Goal: Task Accomplishment & Management: Manage account settings

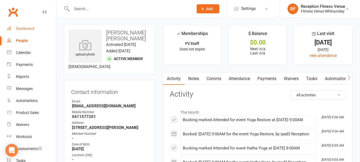
click at [17, 24] on link "Dashboard" at bounding box center [31, 29] width 49 height 12
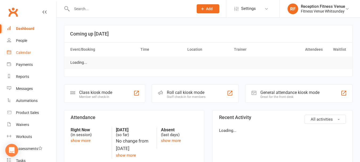
click at [28, 49] on link "Calendar" at bounding box center [31, 53] width 49 height 12
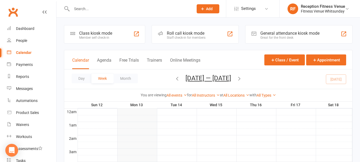
click at [272, 32] on div "General attendance kiosk mode" at bounding box center [289, 33] width 59 height 5
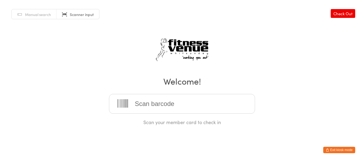
click at [330, 149] on button "Exit kiosk mode" at bounding box center [339, 149] width 32 height 6
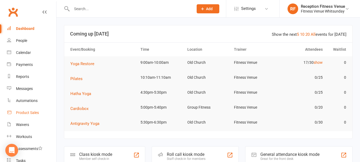
click at [31, 111] on div "Product Sales" at bounding box center [27, 112] width 23 height 4
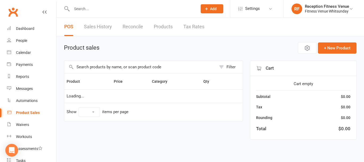
select select "100"
click at [106, 67] on input "text" at bounding box center [140, 67] width 152 height 12
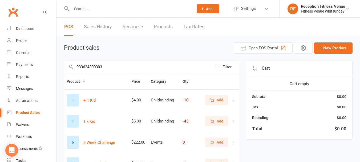
type input "9336243003036"
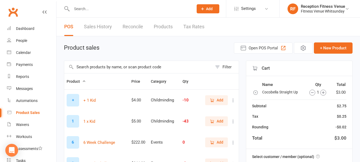
click at [87, 9] on input "text" at bounding box center [130, 8] width 120 height 7
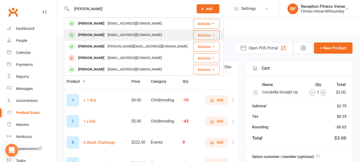
type input "vikki"
click at [92, 35] on div "Vikki Barnard" at bounding box center [91, 35] width 30 height 8
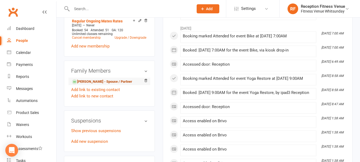
scroll to position [346, 0]
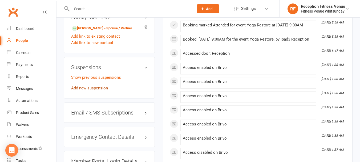
click at [100, 90] on link "Add new suspension" at bounding box center [89, 87] width 37 height 5
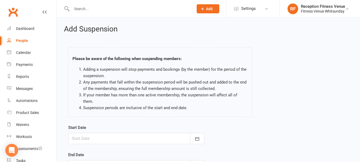
scroll to position [79, 0]
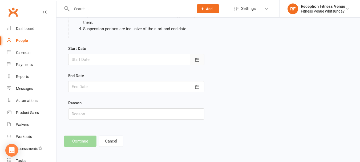
click at [194, 59] on icon "button" at bounding box center [196, 59] width 5 height 5
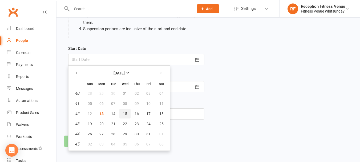
click at [124, 114] on span "15" at bounding box center [125, 113] width 4 height 4
type input "15 Oct 2025"
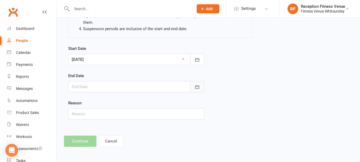
click at [199, 88] on icon "button" at bounding box center [196, 86] width 5 height 5
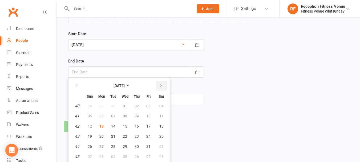
click at [162, 84] on icon "button" at bounding box center [161, 85] width 4 height 4
click at [99, 125] on button "10" at bounding box center [101, 126] width 11 height 10
type input "[DATE]"
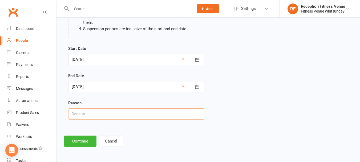
click at [90, 117] on input "text" at bounding box center [136, 113] width 136 height 11
type input "Holidays"
click at [84, 138] on button "Continue" at bounding box center [80, 140] width 32 height 11
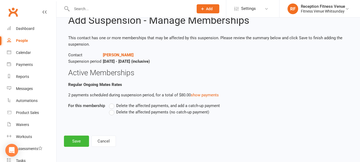
scroll to position [0, 0]
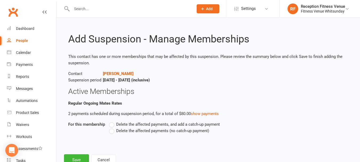
click at [183, 130] on span "Delete the affected payments (no catch-up payment)" at bounding box center [162, 130] width 93 height 6
click at [112, 127] on input "Delete the affected payments (no catch-up payment)" at bounding box center [110, 127] width 3 height 0
click at [72, 155] on button "Save" at bounding box center [76, 159] width 25 height 11
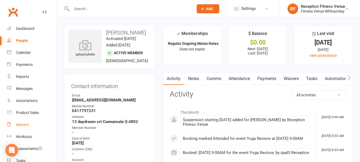
click at [26, 129] on link "Waivers" at bounding box center [31, 124] width 49 height 12
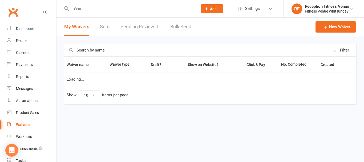
click at [142, 27] on link "Pending Review 0" at bounding box center [139, 27] width 39 height 18
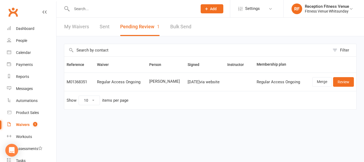
click at [155, 80] on span "Megan Colley" at bounding box center [166, 81] width 34 height 5
click at [155, 80] on span "[PERSON_NAME]" at bounding box center [166, 81] width 34 height 5
copy span "[PERSON_NAME]"
click at [350, 83] on link "Review" at bounding box center [343, 82] width 21 height 10
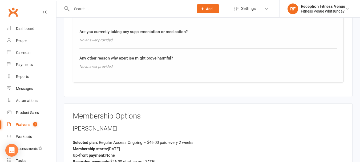
scroll to position [789, 0]
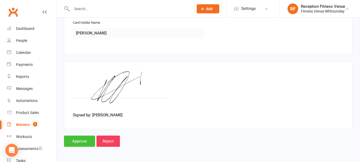
click at [80, 139] on input "Approve" at bounding box center [79, 140] width 31 height 11
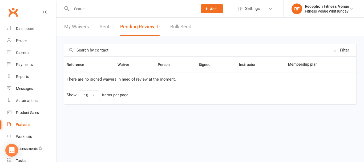
click at [90, 11] on input "text" at bounding box center [132, 8] width 124 height 7
paste input "[PERSON_NAME]"
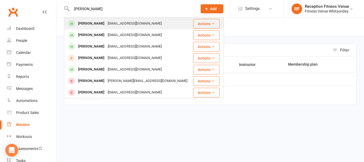
type input "[PERSON_NAME]"
click at [99, 23] on div "[PERSON_NAME]" at bounding box center [91, 24] width 30 height 8
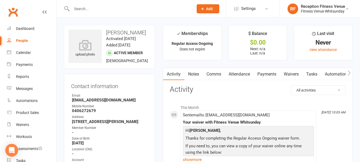
click at [107, 102] on strong "megancolley110100@mail.com" at bounding box center [110, 99] width 76 height 5
copy render-form-field "megancolley110100@mail.com"
click at [348, 72] on icon "button" at bounding box center [348, 73] width 3 height 6
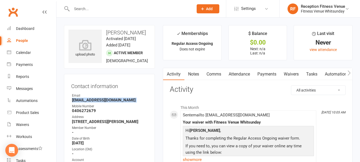
click at [348, 72] on icon "button" at bounding box center [348, 73] width 3 height 6
drag, startPoint x: 331, startPoint y: 74, endPoint x: 311, endPoint y: 93, distance: 27.9
click at [331, 74] on link "Access Control" at bounding box center [344, 74] width 35 height 12
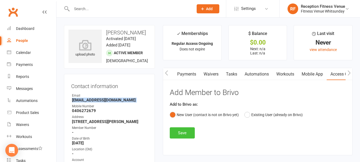
click at [182, 131] on button "Save" at bounding box center [182, 132] width 25 height 11
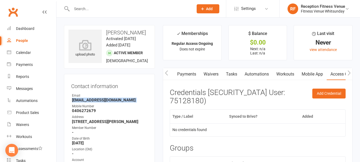
click at [190, 70] on link "Payments" at bounding box center [186, 74] width 26 height 12
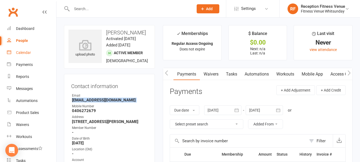
click at [18, 54] on div "Calendar" at bounding box center [23, 52] width 15 height 4
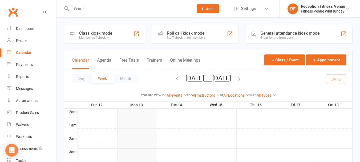
click at [284, 34] on div "General attendance kiosk mode" at bounding box center [289, 33] width 59 height 5
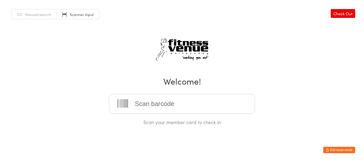
click at [81, 81] on h2 "Welcome!" at bounding box center [181, 81] width 353 height 12
click at [138, 104] on input "search" at bounding box center [182, 104] width 146 height 20
type input "21539"
type input "21804"
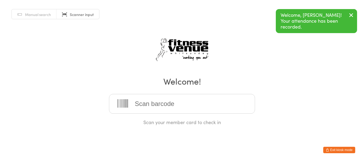
click at [333, 149] on button "Exit kiosk mode" at bounding box center [339, 149] width 32 height 6
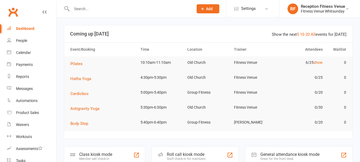
scroll to position [133, 0]
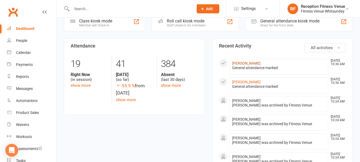
click at [235, 63] on link "[PERSON_NAME]" at bounding box center [246, 63] width 28 height 4
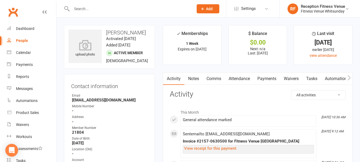
scroll to position [53, 0]
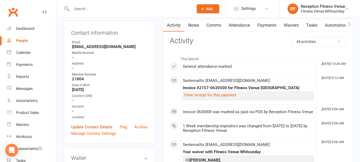
click at [88, 130] on link "Update Contact Details" at bounding box center [91, 127] width 41 height 6
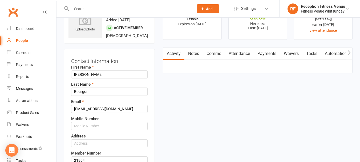
scroll to position [78, 0]
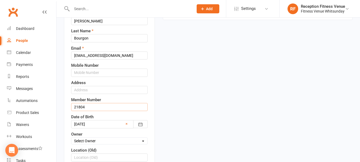
click at [102, 111] on input "21804" at bounding box center [109, 107] width 76 height 8
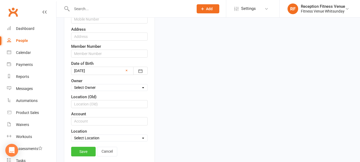
click at [82, 156] on link "Save" at bounding box center [83, 151] width 24 height 10
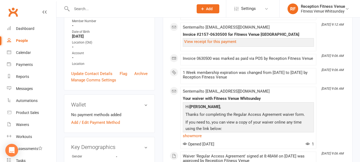
scroll to position [0, 0]
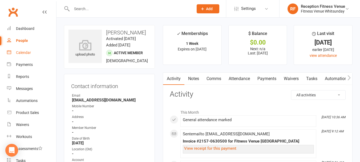
click at [21, 52] on div "Calendar" at bounding box center [23, 52] width 15 height 4
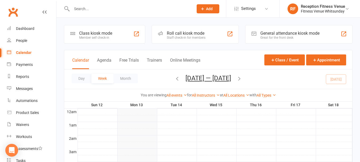
click at [300, 34] on div "General attendance kiosk mode" at bounding box center [289, 33] width 59 height 5
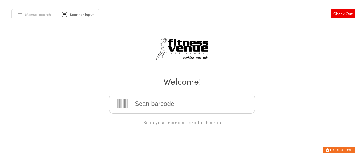
click at [333, 153] on button "Exit kiosk mode" at bounding box center [339, 149] width 32 height 6
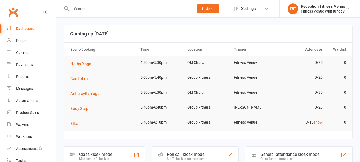
click at [101, 9] on input "text" at bounding box center [130, 8] width 120 height 7
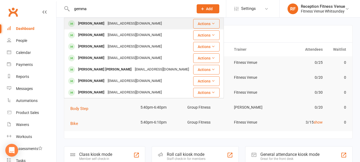
type input "gemma"
click at [96, 25] on div "Gemma Giller" at bounding box center [91, 24] width 30 height 8
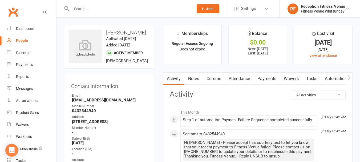
click at [264, 81] on link "Payments" at bounding box center [266, 78] width 26 height 12
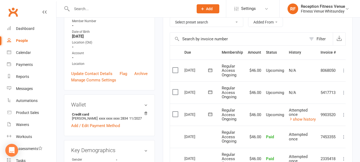
scroll to position [160, 0]
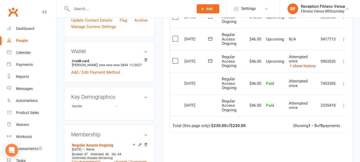
click at [305, 66] on link "show history" at bounding box center [302, 65] width 27 height 5
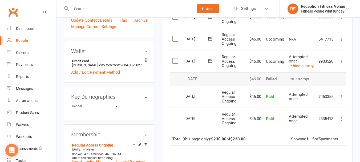
click at [210, 59] on icon at bounding box center [210, 60] width 4 height 3
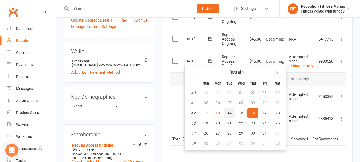
click at [228, 114] on span "14" at bounding box center [229, 112] width 4 height 4
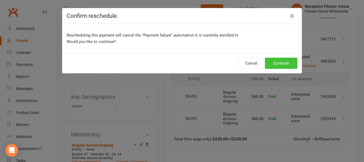
click at [276, 65] on button "Continue" at bounding box center [281, 62] width 32 height 11
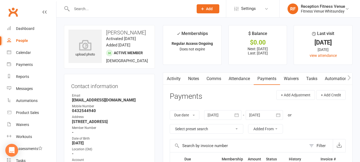
scroll to position [133, 0]
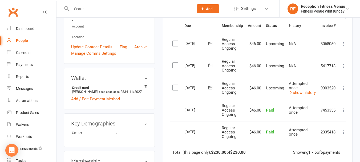
click at [96, 7] on input "text" at bounding box center [130, 8] width 120 height 7
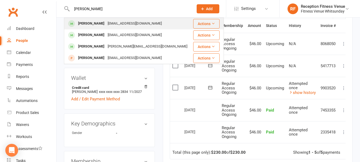
type input "kyle"
click at [108, 24] on div "kylegorman69@yahoo.com" at bounding box center [134, 24] width 57 height 8
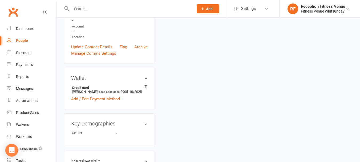
scroll to position [160, 0]
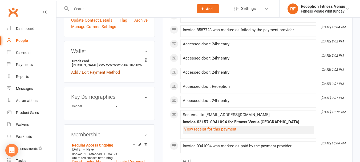
click at [118, 71] on link "Add / Edit Payment Method" at bounding box center [95, 72] width 49 height 6
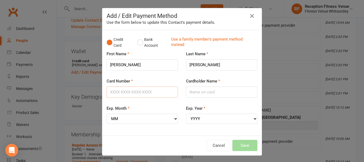
click at [134, 94] on input "Card Number" at bounding box center [141, 91] width 71 height 11
type input "4017954244703154"
click at [142, 106] on div "Exp. Month MM 01 02 03 04 05 06 07 08 09 10 11 12" at bounding box center [141, 114] width 71 height 19
click at [139, 122] on select "MM 01 02 03 04 05 06 07 08 09 10 11 12" at bounding box center [141, 118] width 71 height 10
select select "02"
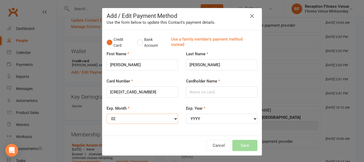
click at [106, 113] on select "MM 01 02 03 04 05 06 07 08 09 10 11 12" at bounding box center [141, 118] width 71 height 10
click at [211, 119] on select "YYYY 2025 2026 2027 2028 2029 2030 2031 2032 2033 2034" at bounding box center [221, 118] width 71 height 10
select select "2029"
click at [186, 113] on select "YYYY 2025 2026 2027 2028 2029 2030 2031 2032 2033 2034" at bounding box center [221, 118] width 71 height 10
click at [192, 100] on div "Cardholder Name" at bounding box center [221, 91] width 79 height 27
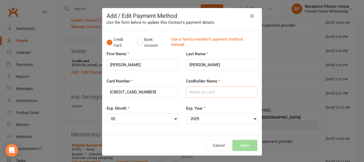
click at [198, 89] on input "Cardholder Name" at bounding box center [221, 91] width 71 height 11
type input "Kyle Gorman"
click at [241, 143] on button "Save" at bounding box center [244, 144] width 25 height 11
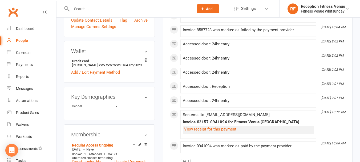
scroll to position [0, 0]
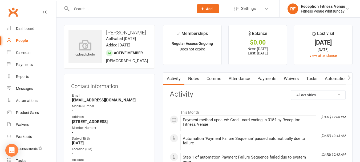
click at [267, 77] on link "Payments" at bounding box center [266, 78] width 26 height 12
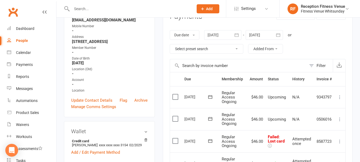
scroll to position [106, 0]
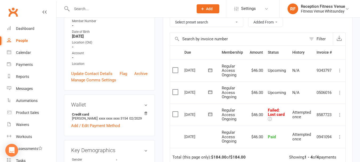
click at [208, 114] on icon at bounding box center [209, 113] width 5 height 5
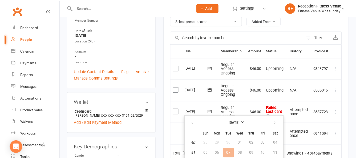
scroll to position [186, 0]
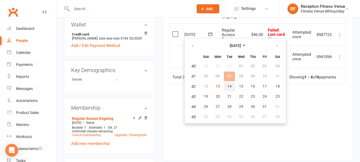
click at [227, 89] on button "14" at bounding box center [229, 86] width 11 height 10
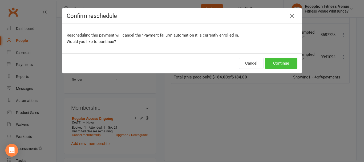
click at [281, 62] on button "Continue" at bounding box center [281, 62] width 32 height 11
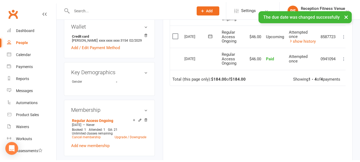
scroll to position [0, 0]
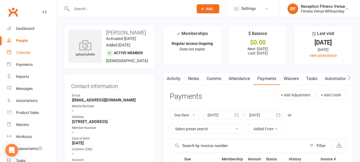
click at [24, 55] on link "Calendar" at bounding box center [31, 53] width 49 height 12
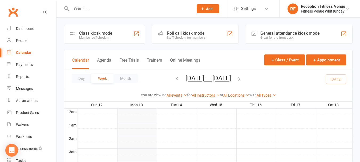
click at [273, 38] on div "Great for the front desk" at bounding box center [289, 38] width 59 height 4
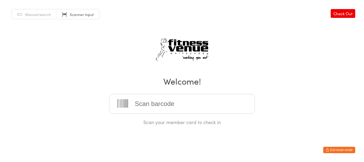
click at [156, 109] on input "search" at bounding box center [182, 104] width 146 height 20
click at [339, 147] on button "Exit kiosk mode" at bounding box center [339, 149] width 32 height 6
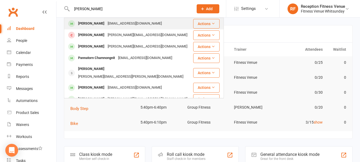
type input "[PERSON_NAME]"
click at [91, 24] on div "[PERSON_NAME]" at bounding box center [91, 24] width 30 height 8
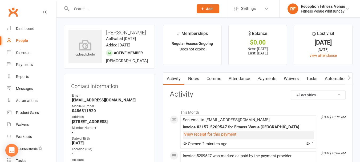
click at [269, 81] on link "Payments" at bounding box center [266, 78] width 26 height 12
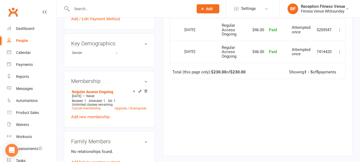
scroll to position [240, 0]
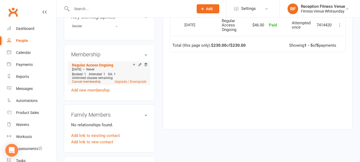
click at [89, 83] on link "Cancel membership" at bounding box center [86, 82] width 29 height 4
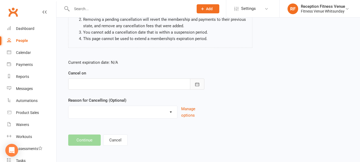
click at [198, 88] on button "button" at bounding box center [197, 83] width 14 height 11
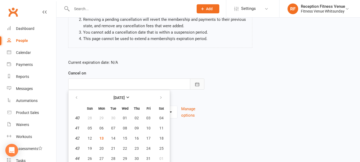
scroll to position [80, 0]
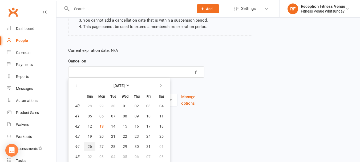
click at [92, 146] on button "26" at bounding box center [89, 146] width 11 height 10
type input "26 Oct 2025"
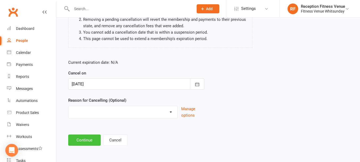
click at [85, 142] on button "Continue" at bounding box center [84, 139] width 32 height 11
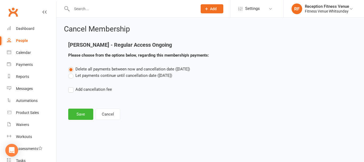
click at [73, 76] on label "Let payments continue until cancellation date (Oct 26, 2025)" at bounding box center [120, 75] width 104 height 6
click at [72, 72] on input "Let payments continue until cancellation date (Oct 26, 2025)" at bounding box center [69, 72] width 3 height 0
click at [73, 115] on button "Save" at bounding box center [80, 113] width 25 height 11
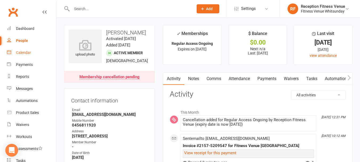
click at [19, 54] on div "Calendar" at bounding box center [23, 52] width 15 height 4
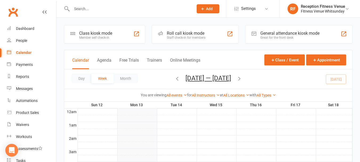
click at [286, 35] on div "General attendance kiosk mode" at bounding box center [289, 33] width 59 height 5
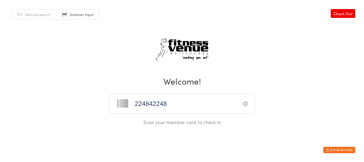
type input "2248422484"
click at [347, 149] on button "Exit kiosk mode" at bounding box center [339, 149] width 32 height 6
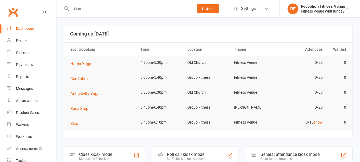
click at [81, 11] on input "text" at bounding box center [130, 8] width 120 height 7
type input "b"
click at [19, 125] on div "Waivers" at bounding box center [22, 124] width 13 height 4
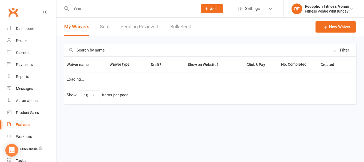
select select "50"
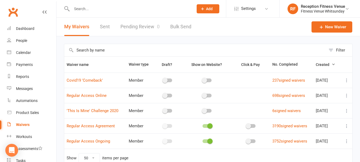
click at [107, 28] on link "Sent" at bounding box center [105, 27] width 10 height 18
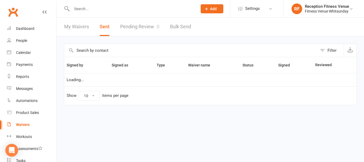
select select "100"
click at [104, 50] on input "text" at bounding box center [190, 50] width 253 height 13
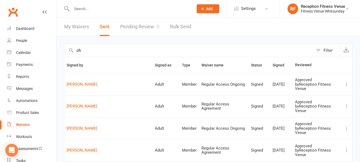
type input "c"
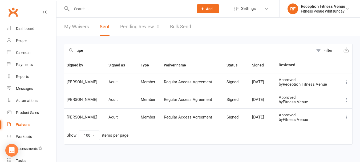
type input "tipe"
drag, startPoint x: 88, startPoint y: 81, endPoint x: 64, endPoint y: 81, distance: 23.7
click at [64, 81] on td "[PERSON_NAME]" at bounding box center [85, 82] width 42 height 18
copy span "[PERSON_NAME]"
click at [8, 149] on div "Open Intercom Messenger" at bounding box center [12, 150] width 14 height 14
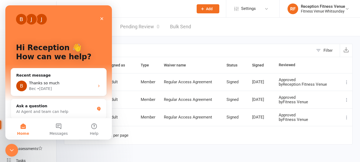
click at [147, 47] on input "tipe" at bounding box center [188, 50] width 249 height 13
click at [105, 18] on div "Close" at bounding box center [102, 19] width 10 height 10
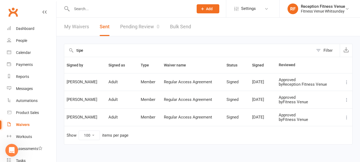
click at [88, 98] on span "[PERSON_NAME]" at bounding box center [85, 99] width 37 height 5
drag, startPoint x: 85, startPoint y: 99, endPoint x: 65, endPoint y: 100, distance: 19.7
click at [65, 100] on td "[PERSON_NAME]" at bounding box center [85, 99] width 42 height 18
copy span "[PERSON_NAME]"
click at [12, 147] on icon "Open Intercom Messenger" at bounding box center [11, 149] width 9 height 9
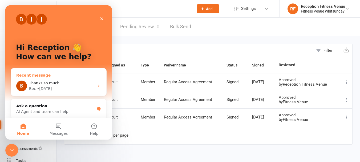
click at [39, 84] on span "Thanks so much" at bounding box center [44, 83] width 30 height 4
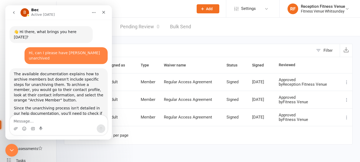
scroll to position [330, 0]
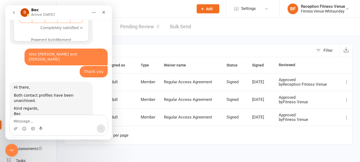
click at [42, 118] on textarea "Message…" at bounding box center [58, 119] width 97 height 9
click at [65, 122] on textarea "Hi can I please have [PERSON_NAME]" at bounding box center [58, 119] width 97 height 9
type textarea "Hi can I please have [PERSON_NAME] unarchived"
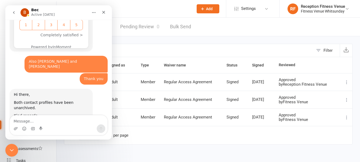
scroll to position [361, 0]
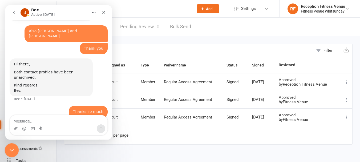
click at [10, 150] on icon "Close Intercom Messenger" at bounding box center [11, 149] width 6 height 6
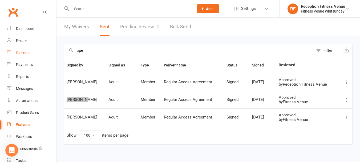
click at [13, 52] on link "Calendar" at bounding box center [31, 53] width 49 height 12
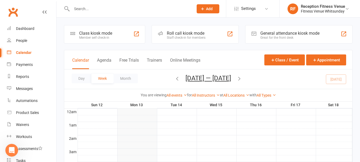
click at [283, 35] on div "General attendance kiosk mode" at bounding box center [289, 33] width 59 height 5
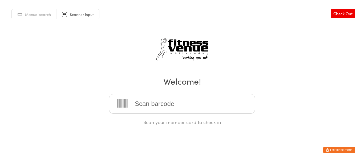
click at [334, 147] on button "Exit kiosk mode" at bounding box center [339, 149] width 32 height 6
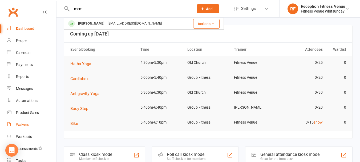
type input "mcm"
click at [27, 123] on div "Waivers" at bounding box center [22, 124] width 13 height 4
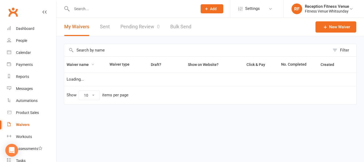
select select "50"
click at [102, 29] on link "Sent" at bounding box center [105, 27] width 10 height 18
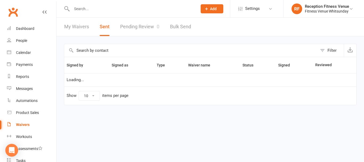
click at [102, 47] on input "text" at bounding box center [190, 50] width 253 height 13
type input "m"
select select "100"
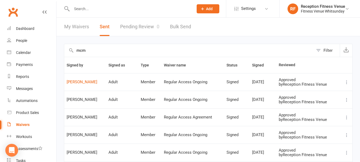
type input "mcm"
drag, startPoint x: 97, startPoint y: 98, endPoint x: 94, endPoint y: 99, distance: 3.3
click at [94, 99] on span "Jessica Mcmurtrie" at bounding box center [85, 99] width 37 height 5
click at [101, 99] on span "Jessica Mcmurtrie" at bounding box center [85, 99] width 37 height 5
drag, startPoint x: 100, startPoint y: 99, endPoint x: 67, endPoint y: 101, distance: 33.6
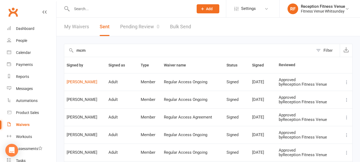
click at [67, 101] on span "Jessica Mcmurtrie" at bounding box center [85, 99] width 37 height 5
copy span "Jessica Mcmurtrie"
click at [11, 153] on div "Open Intercom Messenger" at bounding box center [12, 150] width 14 height 14
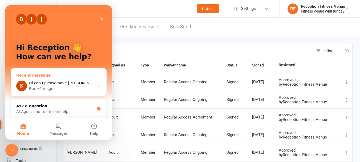
click at [77, 83] on span "Hi can I please have BJ Tipene unarchived" at bounding box center [75, 83] width 92 height 4
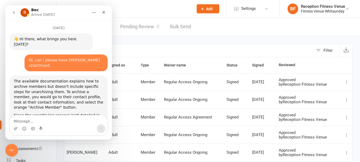
scroll to position [361, 0]
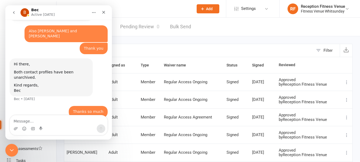
click at [58, 122] on textarea "Message…" at bounding box center [58, 119] width 97 height 9
type textarea "Also Jessica Mcmurtrie please.. Thank you!!"
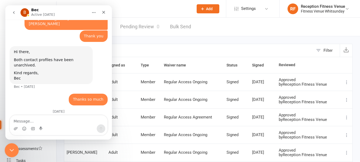
click at [10, 154] on div "Close Intercom Messenger" at bounding box center [11, 149] width 13 height 13
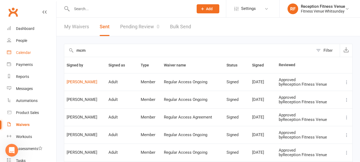
click at [23, 50] on link "Calendar" at bounding box center [31, 53] width 49 height 12
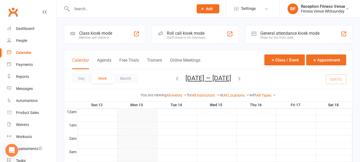
click at [283, 33] on div "General attendance kiosk mode" at bounding box center [289, 33] width 59 height 5
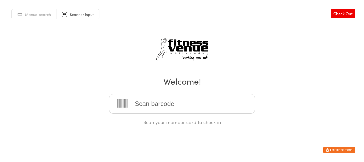
click at [330, 149] on button "Exit kiosk mode" at bounding box center [339, 149] width 32 height 6
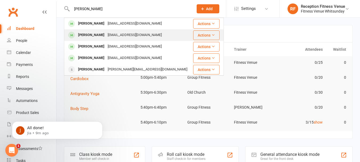
type input "murr"
click at [106, 35] on div "rachelbakerm@hotmail.com" at bounding box center [134, 35] width 57 height 8
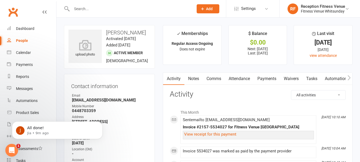
click at [261, 81] on link "Payments" at bounding box center [266, 78] width 26 height 12
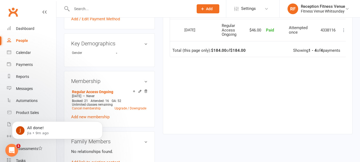
scroll to position [240, 0]
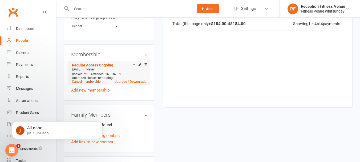
click at [85, 83] on link "Cancel membership" at bounding box center [86, 82] width 29 height 4
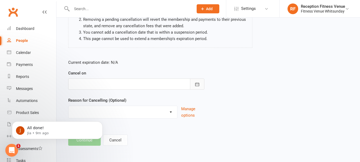
click at [196, 82] on icon "button" at bounding box center [196, 83] width 5 height 5
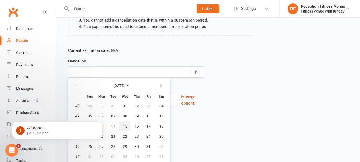
click at [121, 129] on button "15" at bounding box center [124, 126] width 11 height 10
type input "15 Oct 2025"
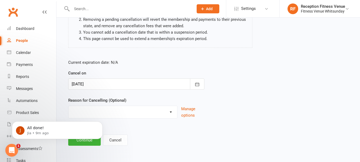
click at [93, 142] on body "J All done! Jia • 9m ago" at bounding box center [57, 128] width 102 height 33
click at [100, 122] on icon "Dismiss notification" at bounding box center [101, 122] width 3 height 3
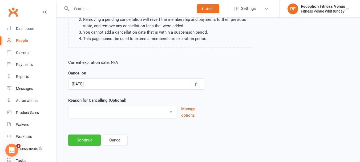
click at [81, 137] on button "Continue" at bounding box center [84, 139] width 32 height 11
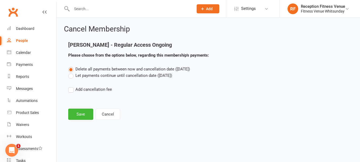
scroll to position [0, 0]
click at [83, 74] on label "Let payments continue until cancellation date (Oct 15, 2025)" at bounding box center [120, 75] width 104 height 6
click at [72, 72] on input "Let payments continue until cancellation date (Oct 15, 2025)" at bounding box center [69, 72] width 3 height 0
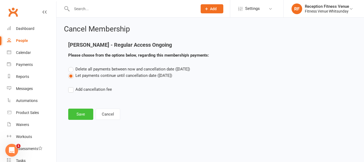
click at [85, 116] on button "Save" at bounding box center [80, 113] width 25 height 11
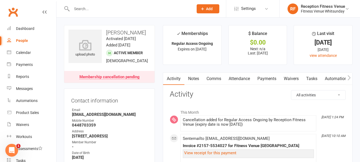
click at [82, 7] on input "text" at bounding box center [130, 8] width 120 height 7
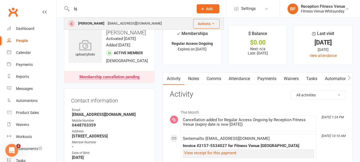
type input "bj"
click at [91, 24] on div "BJ Tipene" at bounding box center [91, 24] width 30 height 8
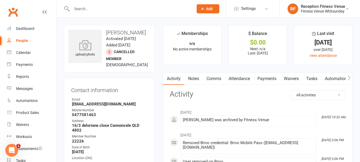
click at [93, 103] on strong "bjtipene261@gmail.com" at bounding box center [110, 103] width 76 height 5
copy render-form-field "bjtipene261@gmail.com"
click at [348, 77] on icon "button" at bounding box center [348, 78] width 3 height 6
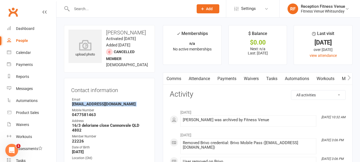
click at [348, 77] on icon "button" at bounding box center [348, 78] width 3 height 6
click at [335, 79] on link "Access Control" at bounding box center [344, 78] width 35 height 12
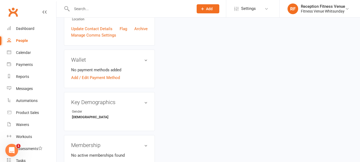
scroll to position [186, 0]
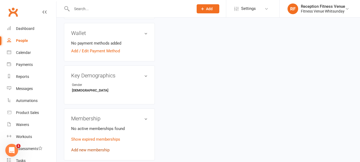
click at [85, 147] on link "Add new membership" at bounding box center [90, 149] width 38 height 5
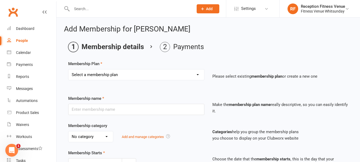
click at [149, 76] on select "Select a membership plan Create new Membership Plan Regular Access Ongoing Regu…" at bounding box center [135, 74] width 135 height 11
select select "15"
click at [68, 69] on select "Select a membership plan Create new Membership Plan Regular Access Ongoing Regu…" at bounding box center [135, 74] width 135 height 11
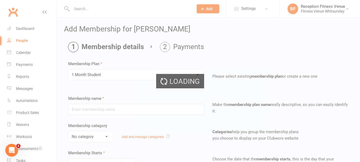
type input "1 Month Student"
select select "2"
type input "1"
select select "2"
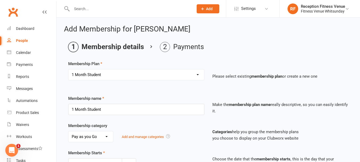
scroll to position [177, 0]
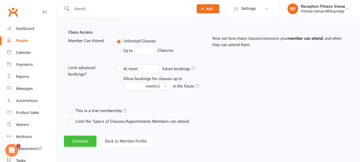
click at [87, 140] on button "Continue" at bounding box center [80, 140] width 32 height 11
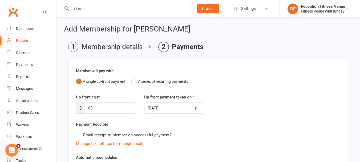
scroll to position [128, 0]
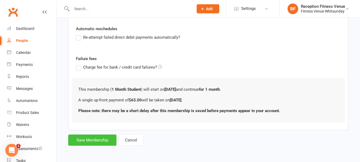
click at [95, 138] on button "Save Membership" at bounding box center [92, 139] width 48 height 11
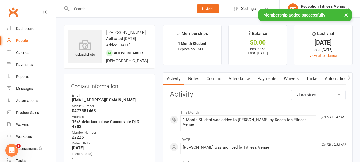
click at [271, 79] on link "Payments" at bounding box center [266, 78] width 26 height 12
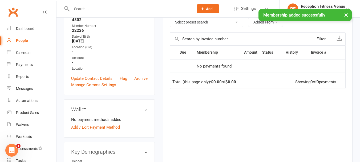
scroll to position [53, 0]
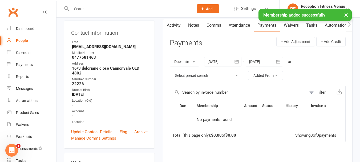
click at [231, 58] on div at bounding box center [222, 62] width 37 height 10
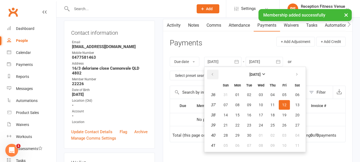
click at [213, 74] on icon "button" at bounding box center [212, 74] width 4 height 4
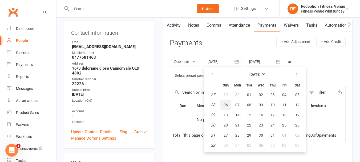
click at [226, 104] on span "06" at bounding box center [225, 104] width 4 height 4
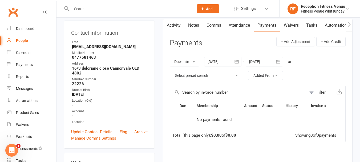
scroll to position [0, 0]
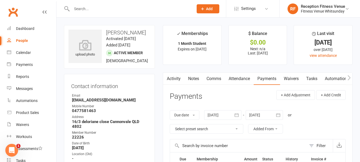
click at [347, 78] on button "button" at bounding box center [348, 78] width 7 height 12
click at [347, 78] on icon "button" at bounding box center [348, 78] width 3 height 6
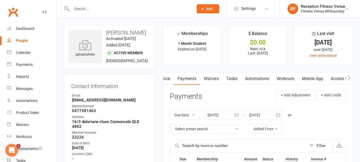
click at [347, 78] on icon "button" at bounding box center [348, 78] width 3 height 6
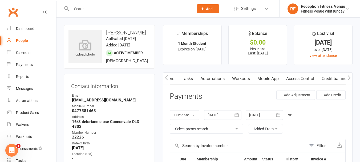
scroll to position [0, 124]
click at [303, 78] on link "Access Control" at bounding box center [299, 78] width 35 height 12
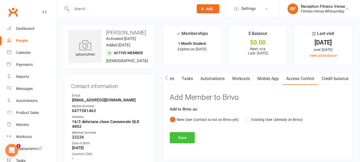
click at [187, 138] on button "Save" at bounding box center [182, 137] width 25 height 11
click at [101, 100] on strong "bjtipene261@gmail.com" at bounding box center [110, 99] width 76 height 5
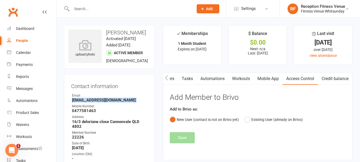
click at [101, 100] on strong "bjtipene261@gmail.com" at bounding box center [110, 99] width 76 height 5
copy render-form-field "bjtipene261@gmail.com"
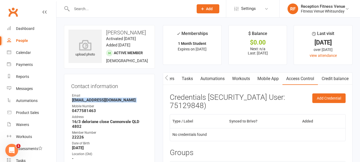
click at [166, 78] on icon "button" at bounding box center [166, 77] width 3 height 5
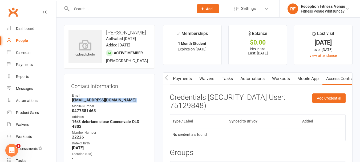
click at [166, 78] on icon "button" at bounding box center [166, 77] width 3 height 5
click at [223, 81] on link "Payments" at bounding box center [222, 78] width 26 height 12
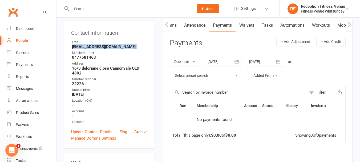
scroll to position [80, 0]
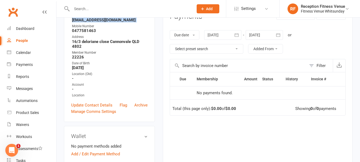
click at [240, 38] on button "button" at bounding box center [237, 35] width 10 height 10
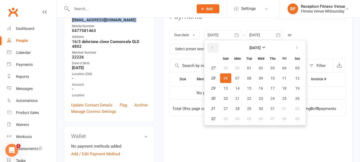
click at [215, 48] on button "button" at bounding box center [212, 48] width 11 height 10
click at [225, 77] on span "06" at bounding box center [225, 78] width 4 height 4
type input "06 Apr 2025"
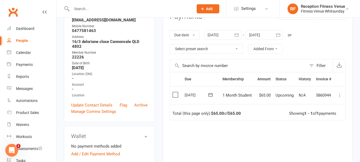
click at [175, 94] on label at bounding box center [175, 94] width 7 height 5
click at [175, 92] on input "checkbox" at bounding box center [173, 92] width 3 height 0
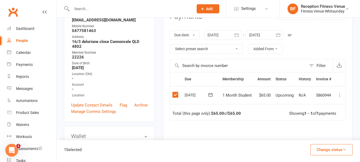
click at [338, 150] on button "Change status" at bounding box center [331, 149] width 42 height 11
click at [317, 114] on link "Paid (POS)" at bounding box center [325, 113] width 53 height 11
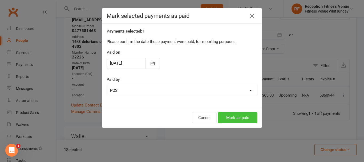
click at [233, 118] on button "Mark as paid" at bounding box center [237, 117] width 39 height 11
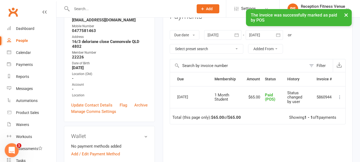
click at [13, 147] on icon "Open Intercom Messenger" at bounding box center [11, 149] width 9 height 9
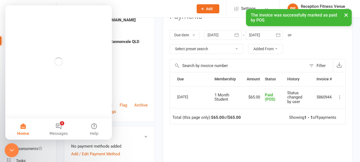
scroll to position [0, 0]
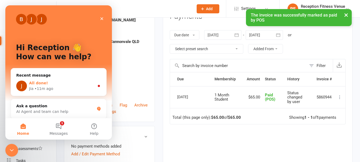
click at [58, 92] on div "J All done! Jia • 11m ago" at bounding box center [58, 86] width 95 height 20
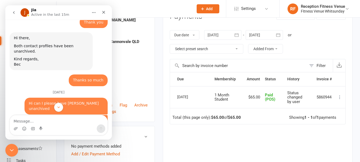
scroll to position [401, 0]
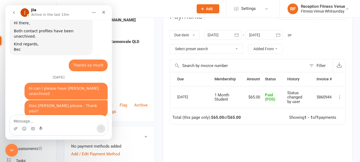
click at [143, 61] on div "Date of Birth" at bounding box center [110, 63] width 76 height 5
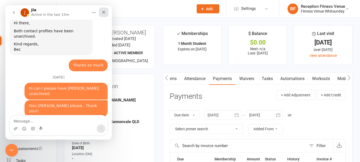
click at [105, 12] on icon "Close" at bounding box center [103, 12] width 4 height 4
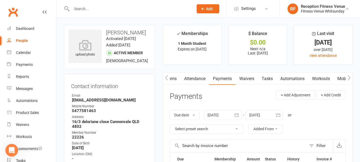
scroll to position [401, 0]
click at [107, 10] on input "text" at bounding box center [130, 8] width 120 height 7
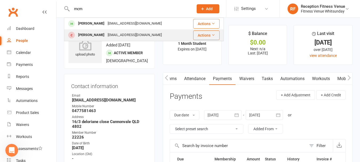
type input "mcm"
click at [108, 31] on div "Jessica Mcmurtrie Mcmurtriejess089@gmail.com" at bounding box center [125, 35] width 122 height 11
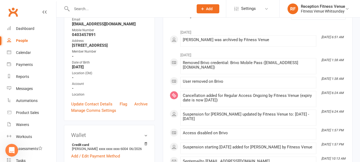
scroll to position [53, 0]
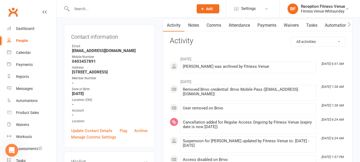
drag, startPoint x: 93, startPoint y: 51, endPoint x: 94, endPoint y: 56, distance: 5.4
click at [94, 55] on div "Contact information Owner Email Mcmurtriejess089@gmail.com Mobile Number 040345…" at bounding box center [109, 85] width 91 height 123
click at [95, 53] on strong "Mcmurtriejess089@gmail.com" at bounding box center [110, 50] width 76 height 5
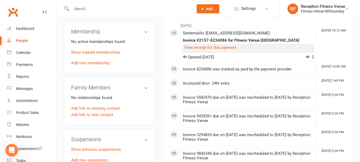
scroll to position [240, 0]
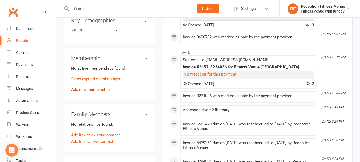
click at [85, 92] on link "Add new membership" at bounding box center [90, 89] width 38 height 5
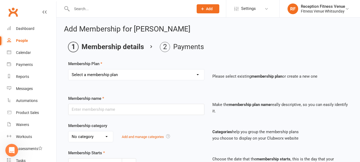
click at [136, 75] on select "Select a membership plan Create new Membership Plan Regular Access Ongoing Regu…" at bounding box center [135, 74] width 135 height 11
select select "1"
click at [68, 69] on select "Select a membership plan Create new Membership Plan Regular Access Ongoing Regu…" at bounding box center [135, 74] width 135 height 11
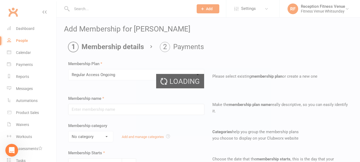
type input "Regular Access Ongoing"
select select "1"
type input "0"
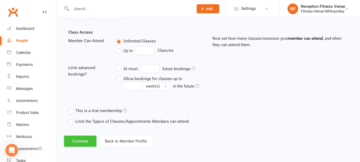
click at [79, 141] on button "Continue" at bounding box center [80, 140] width 32 height 11
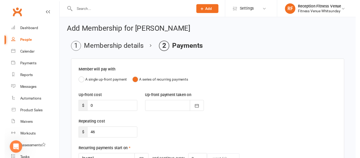
scroll to position [225, 0]
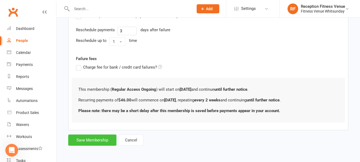
click at [93, 139] on button "Save Membership" at bounding box center [92, 139] width 48 height 11
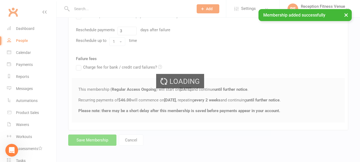
scroll to position [401, 0]
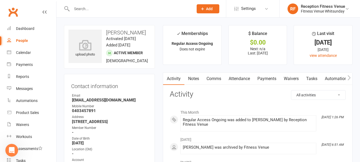
click at [348, 79] on icon "button" at bounding box center [348, 78] width 3 height 6
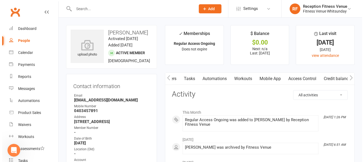
scroll to position [0, 124]
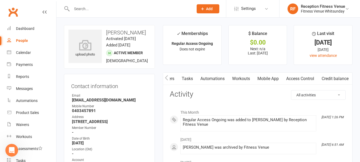
click at [295, 81] on link "Access Control" at bounding box center [299, 78] width 35 height 12
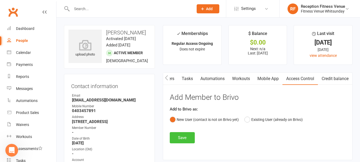
click at [181, 135] on button "Save" at bounding box center [182, 137] width 25 height 11
click at [264, 78] on link "Mobile App" at bounding box center [267, 78] width 29 height 12
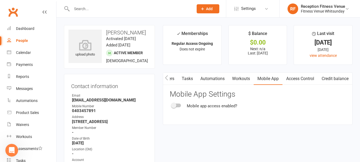
click at [176, 108] on div "Mobile app access enabled?" at bounding box center [258, 105] width 176 height 6
click at [176, 106] on div at bounding box center [176, 105] width 9 height 4
click at [172, 104] on input "checkbox" at bounding box center [172, 104] width 0 height 0
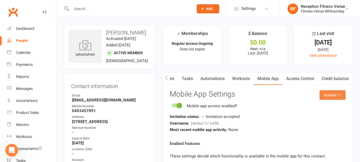
click at [341, 97] on button "Actions" at bounding box center [332, 95] width 26 height 10
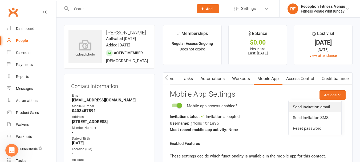
click at [318, 111] on link "Send invitation email" at bounding box center [314, 106] width 53 height 11
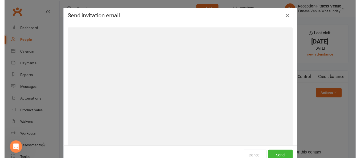
scroll to position [0, 122]
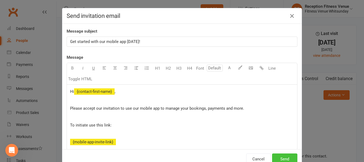
click at [278, 159] on button "Send" at bounding box center [284, 158] width 25 height 11
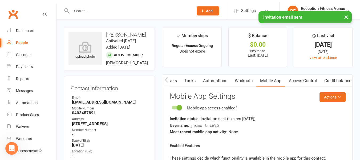
scroll to position [401, 0]
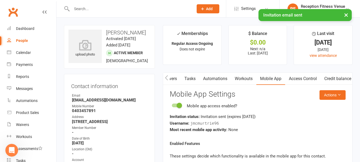
click at [113, 102] on strong "Mcmurtriejess089@gmail.com" at bounding box center [110, 99] width 76 height 5
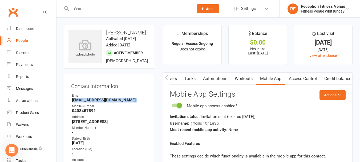
copy render-form-field "Mcmurtriejess089@gmail.com"
click at [299, 77] on link "Access Control" at bounding box center [302, 78] width 35 height 12
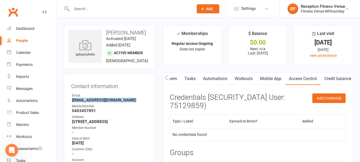
click at [264, 76] on link "Mobile App" at bounding box center [270, 78] width 29 height 12
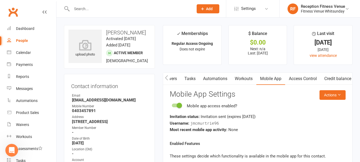
click at [75, 10] on input "text" at bounding box center [130, 8] width 120 height 7
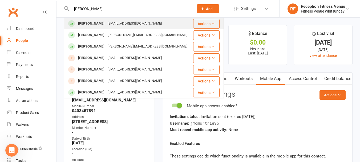
type input "pete"
click at [94, 26] on div "Peter Algie" at bounding box center [91, 24] width 30 height 8
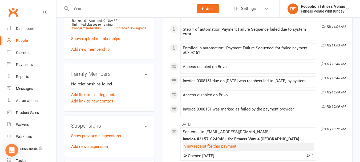
scroll to position [373, 0]
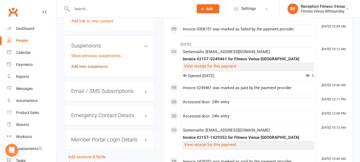
click at [85, 69] on link "Add new suspension" at bounding box center [89, 66] width 37 height 5
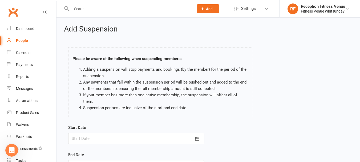
scroll to position [79, 0]
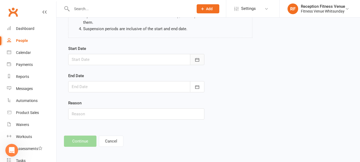
click at [194, 56] on button "button" at bounding box center [197, 59] width 14 height 11
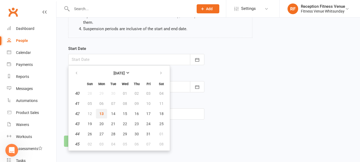
click at [99, 114] on button "13" at bounding box center [101, 114] width 11 height 10
type input "13 Oct 2025"
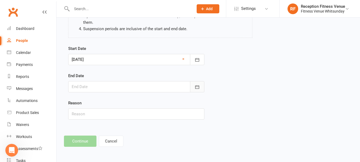
click at [195, 89] on icon "button" at bounding box center [196, 86] width 5 height 5
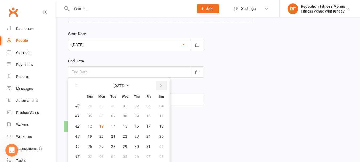
click at [163, 86] on button "button" at bounding box center [160, 86] width 11 height 10
drag, startPoint x: 124, startPoint y: 147, endPoint x: 89, endPoint y: 152, distance: 35.2
click at [124, 148] on span "31" at bounding box center [125, 146] width 4 height 4
type input "31 Dec 2025"
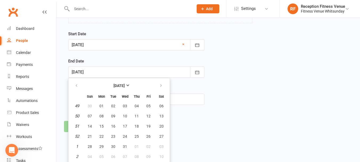
scroll to position [79, 0]
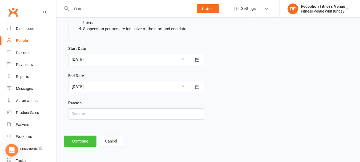
click at [76, 143] on button "Continue" at bounding box center [80, 140] width 32 height 11
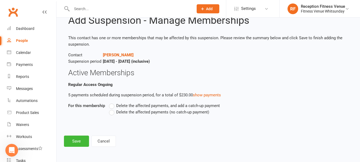
scroll to position [0, 0]
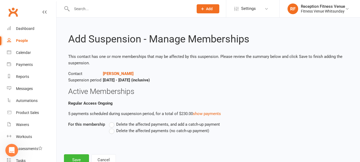
click at [117, 131] on span "Delete the affected payments (no catch-up payment)" at bounding box center [162, 130] width 93 height 6
click at [112, 127] on input "Delete the affected payments (no catch-up payment)" at bounding box center [110, 127] width 3 height 0
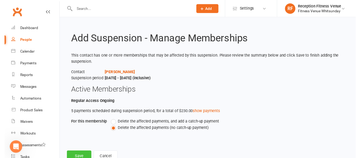
scroll to position [19, 0]
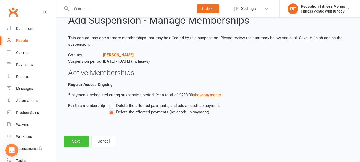
click at [71, 143] on button "Save" at bounding box center [76, 140] width 25 height 11
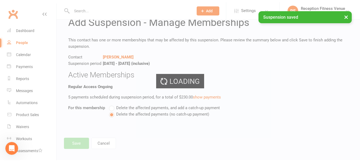
scroll to position [401, 0]
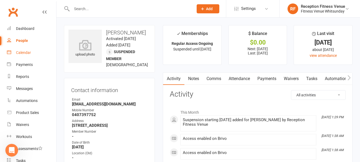
click at [20, 52] on div "Calendar" at bounding box center [23, 52] width 15 height 4
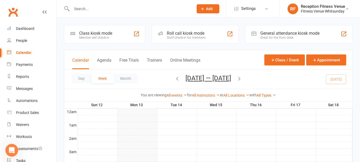
click at [290, 37] on div "Great for the front desk" at bounding box center [289, 38] width 59 height 4
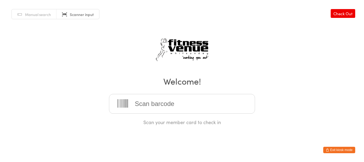
click at [174, 101] on input "search" at bounding box center [182, 104] width 146 height 20
click at [142, 99] on input "search" at bounding box center [182, 104] width 146 height 20
